Goal: Task Accomplishment & Management: Manage account settings

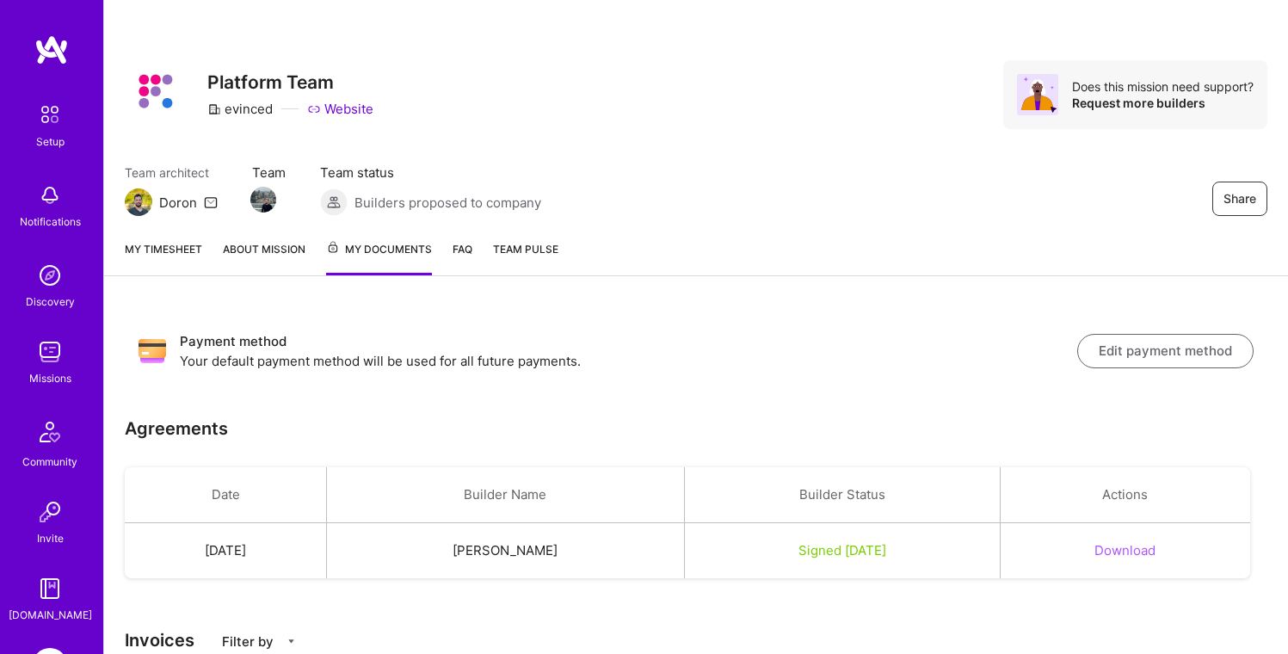
scroll to position [208, 0]
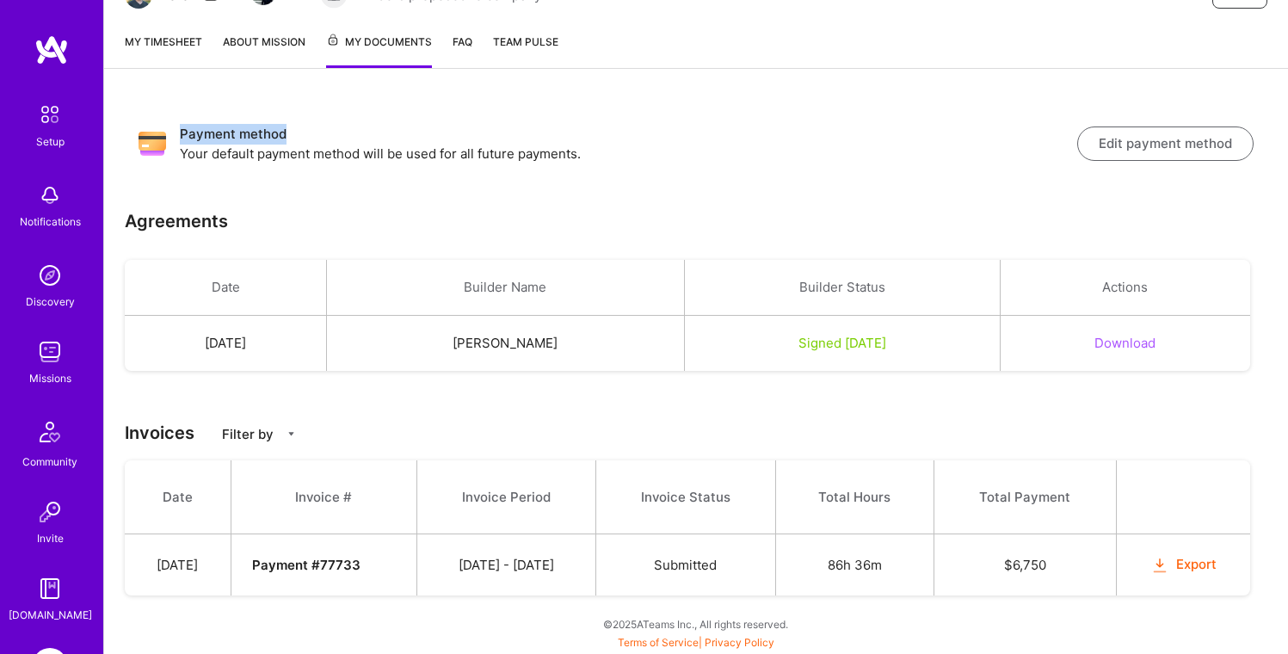
drag, startPoint x: 293, startPoint y: 136, endPoint x: 187, endPoint y: 119, distance: 108.0
click at [187, 119] on div "Payment method Your default payment method will be used for all future payments…" at bounding box center [696, 143] width 1142 height 66
click at [489, 154] on p "Your default payment method will be used for all future payments." at bounding box center [628, 154] width 897 height 18
click at [641, 155] on p "Your default payment method will be used for all future payments." at bounding box center [628, 154] width 897 height 18
click at [483, 142] on h3 "Payment method" at bounding box center [628, 134] width 897 height 21
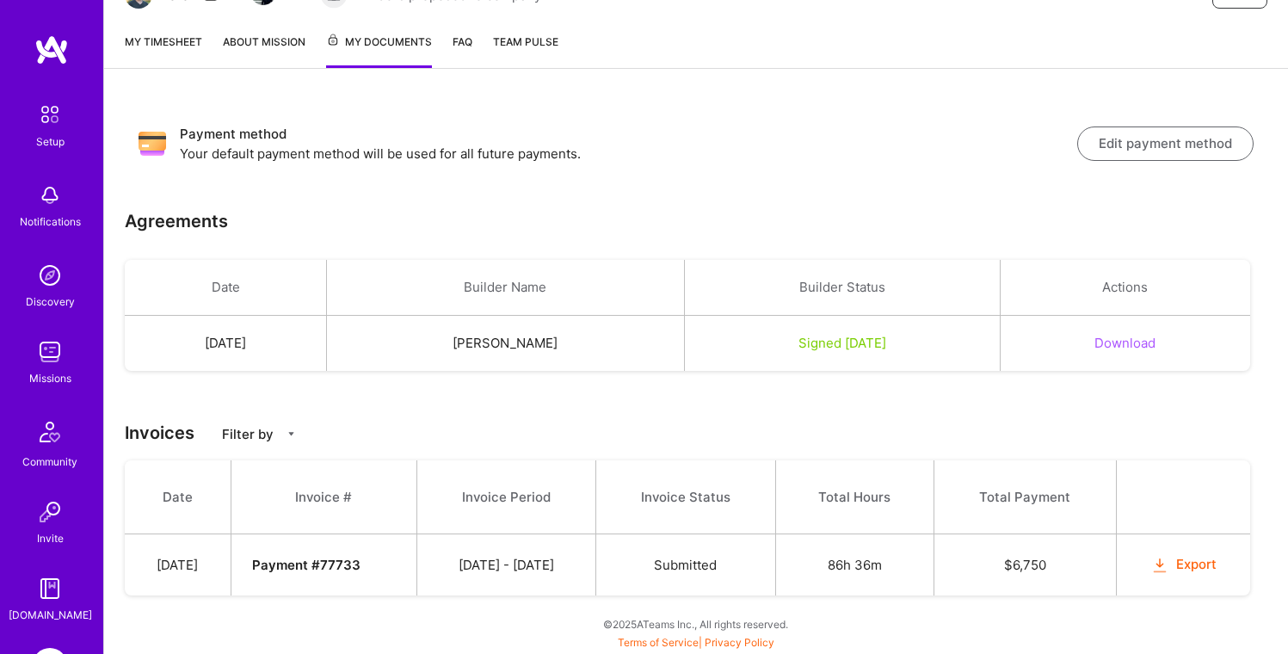
click at [483, 142] on h3 "Payment method" at bounding box center [628, 134] width 897 height 21
click at [475, 157] on p "Your default payment method will be used for all future payments." at bounding box center [628, 154] width 897 height 18
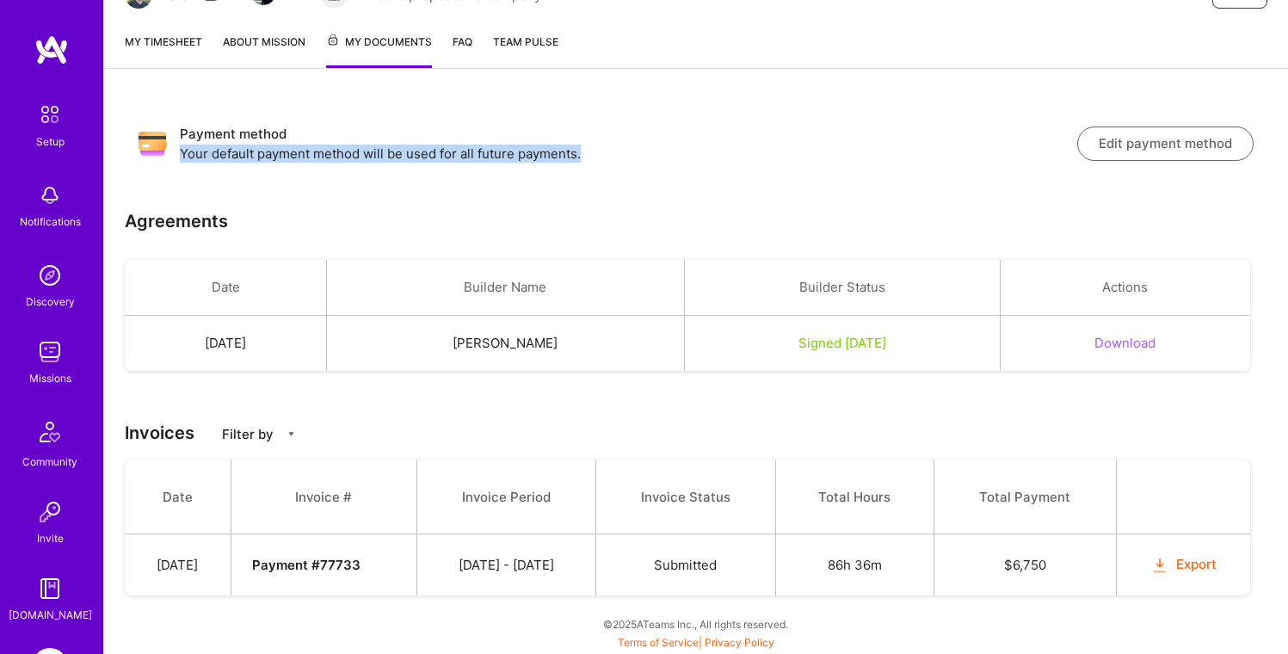
click at [475, 157] on p "Your default payment method will be used for all future payments." at bounding box center [628, 154] width 897 height 18
click at [1154, 145] on button "Edit payment method" at bounding box center [1165, 143] width 176 height 34
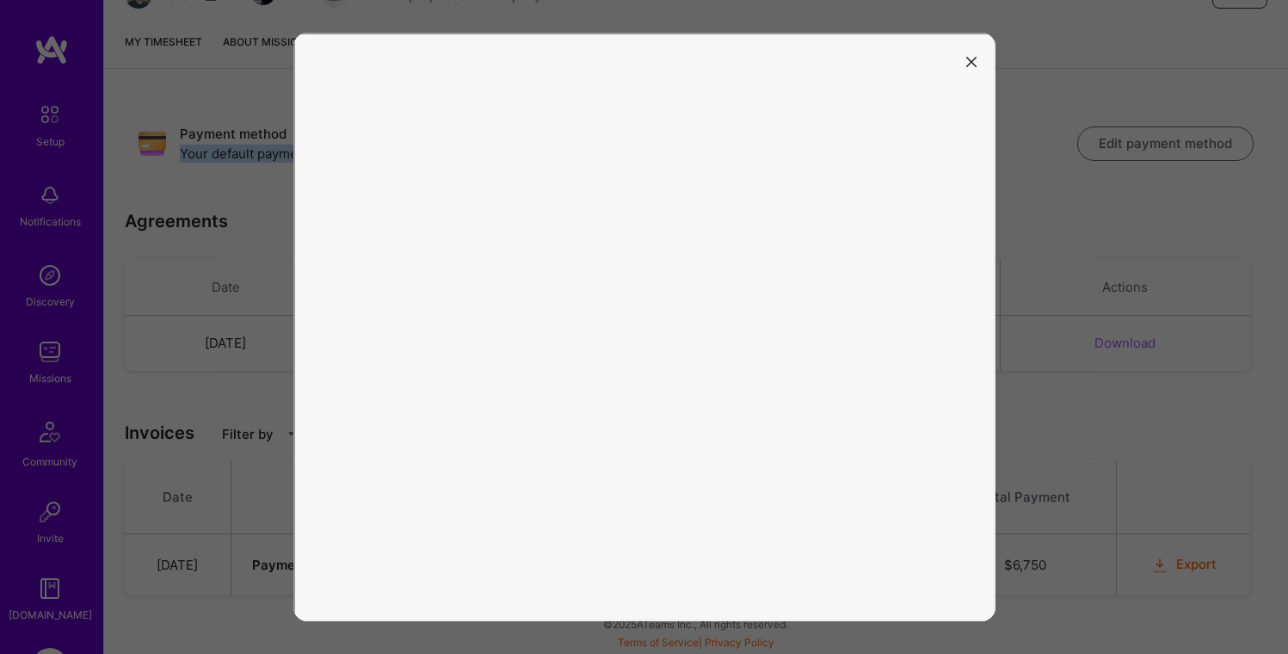
click at [980, 60] on button "modal" at bounding box center [971, 60] width 21 height 28
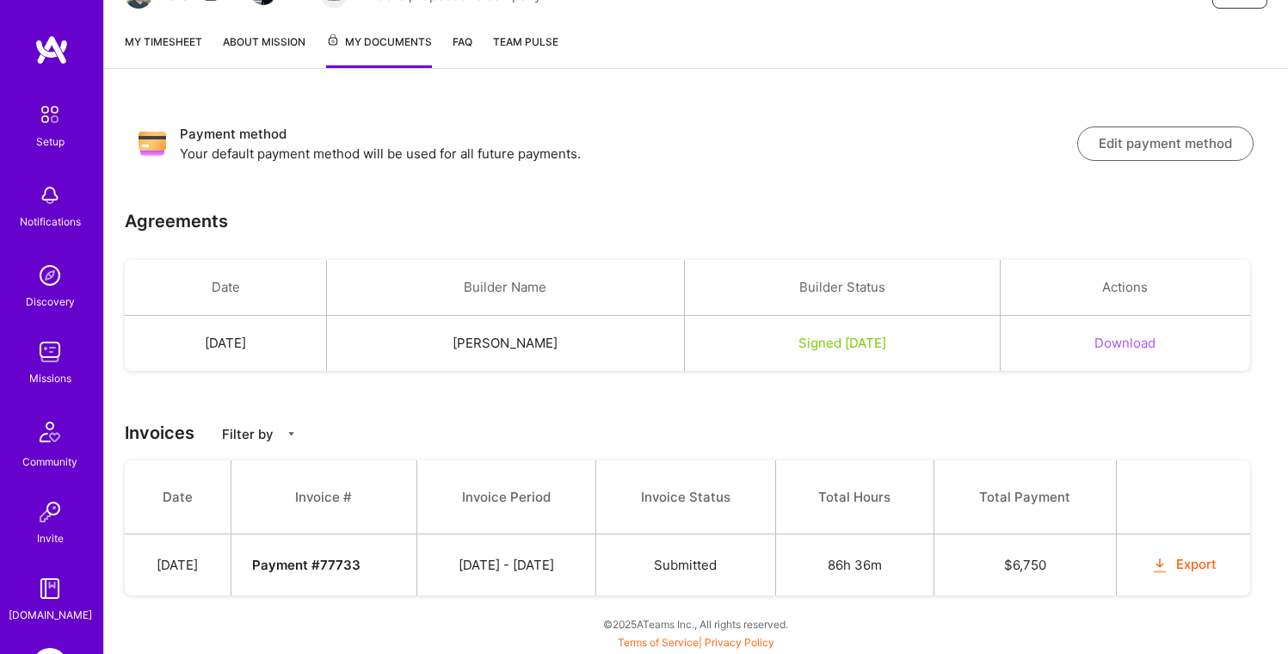
click at [846, 140] on h3 "Payment method" at bounding box center [628, 134] width 897 height 21
